Goal: Transaction & Acquisition: Book appointment/travel/reservation

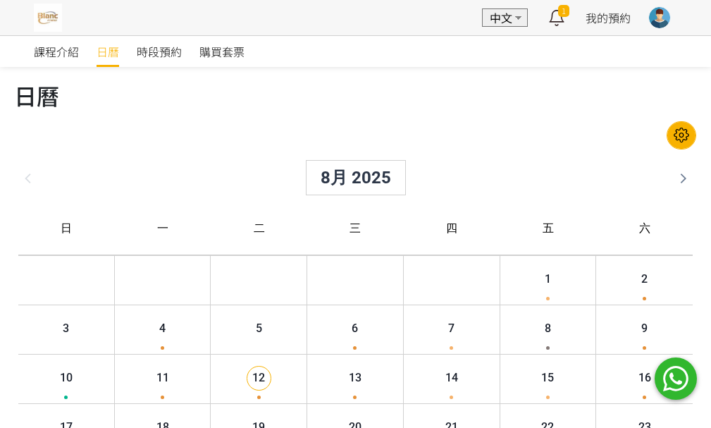
scroll to position [70, 0]
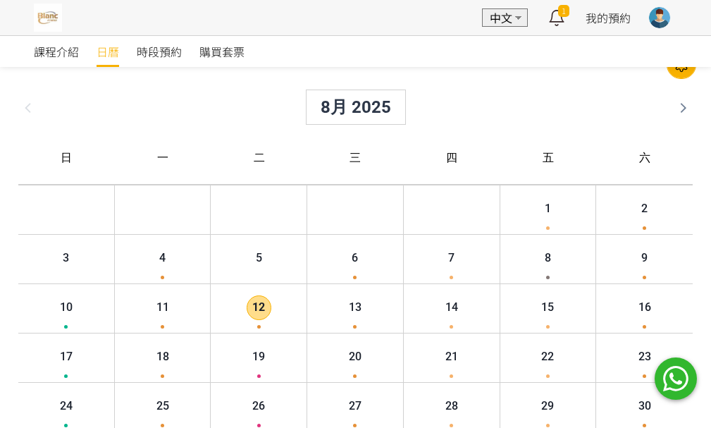
click at [251, 305] on span "12" at bounding box center [247, 307] width 25 height 25
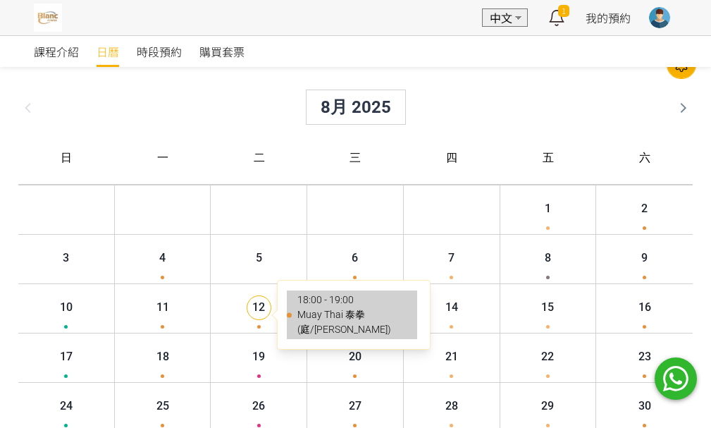
click at [292, 308] on li "18:00 - 19:00 Muay Thai 泰拳 (庭/[PERSON_NAME])" at bounding box center [340, 314] width 130 height 49
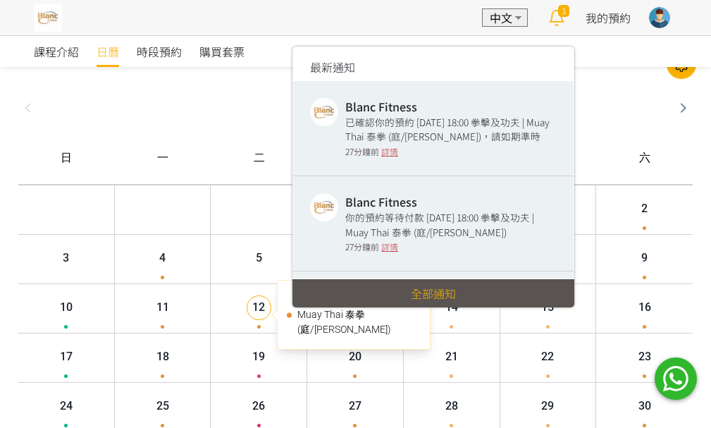
scroll to position [0, 0]
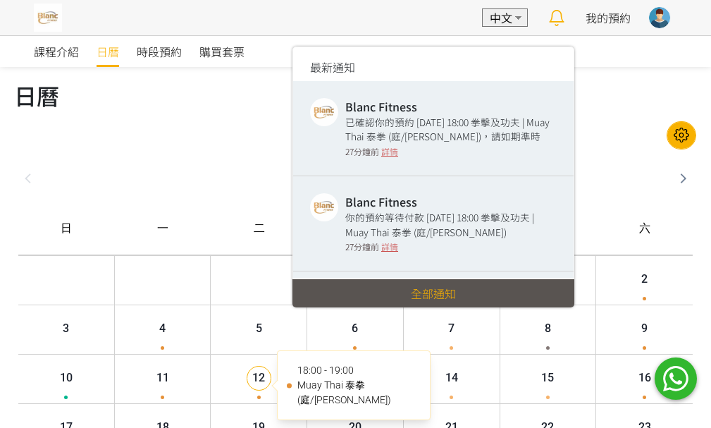
click at [559, 11] on icon at bounding box center [555, 18] width 27 height 20
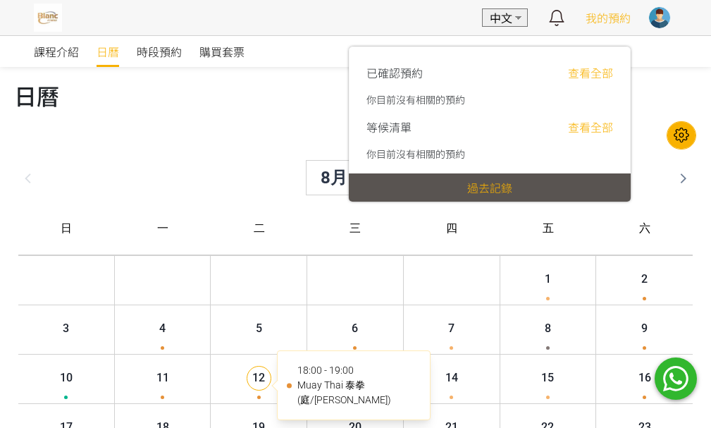
click at [611, 15] on span "我的預約" at bounding box center [607, 17] width 45 height 17
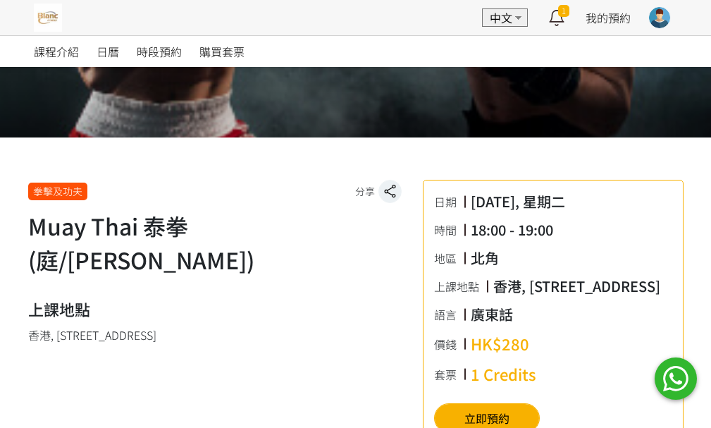
scroll to position [352, 0]
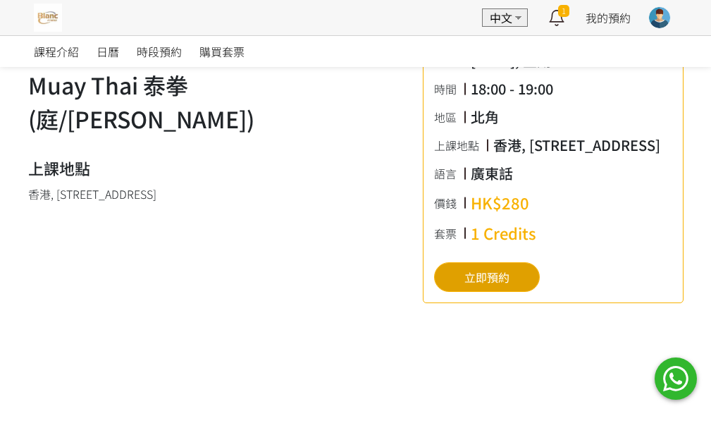
click at [470, 292] on button "立即預約" at bounding box center [487, 277] width 106 height 30
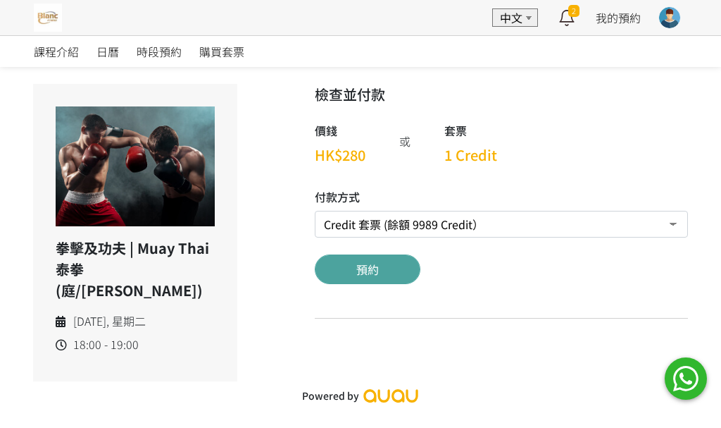
click at [372, 275] on button "預約" at bounding box center [368, 269] width 106 height 30
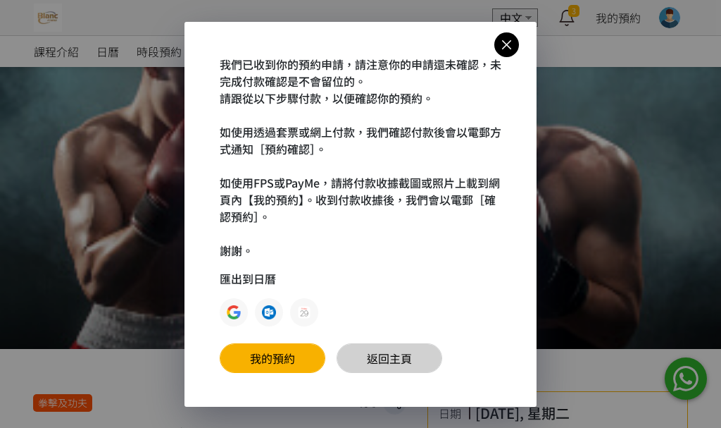
click at [389, 367] on link "返回主頁" at bounding box center [390, 358] width 106 height 30
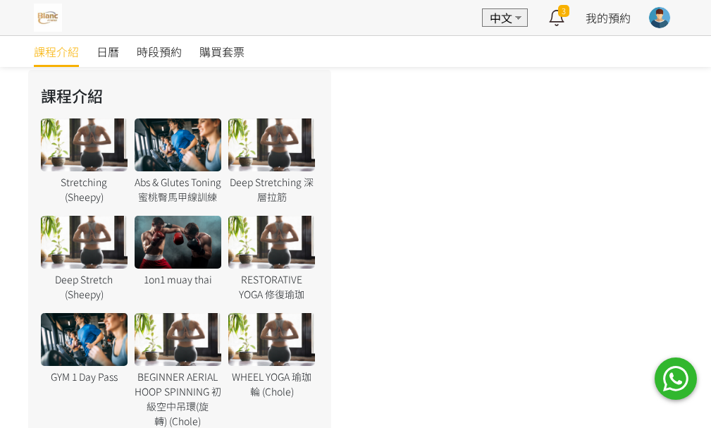
scroll to position [1602, 0]
